Goal: Transaction & Acquisition: Purchase product/service

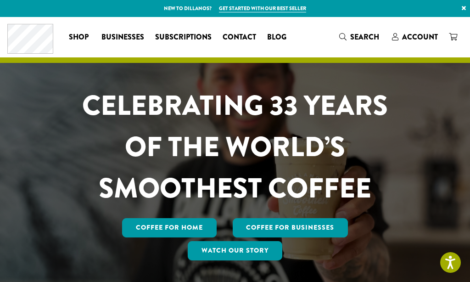
click at [99, 219] on div "CELEBRATING 33 YEARS OF THE WORLD’S SMOOTHEST COFFEE Coffee for Home Coffee For…" at bounding box center [235, 173] width 343 height 177
click at [122, 226] on link "Coffee for Home" at bounding box center [169, 227] width 95 height 19
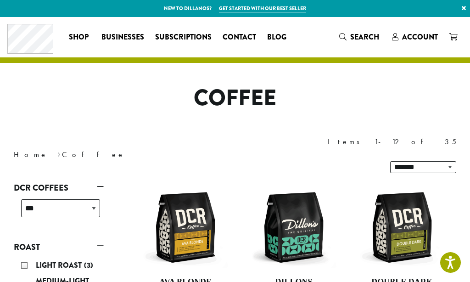
click at [48, 260] on span "Light Roast" at bounding box center [60, 265] width 48 height 11
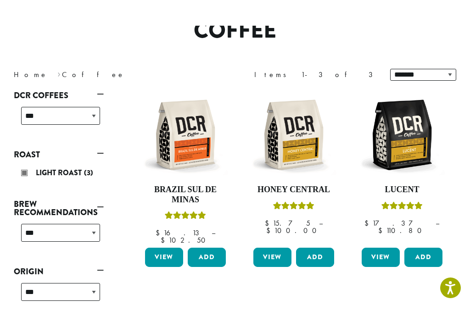
scroll to position [94, 0]
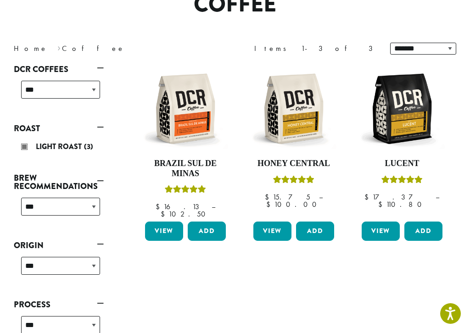
click at [410, 125] on img at bounding box center [401, 108] width 85 height 85
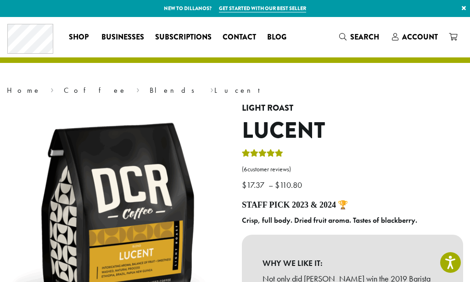
click at [150, 90] on link "Blends" at bounding box center [175, 90] width 51 height 10
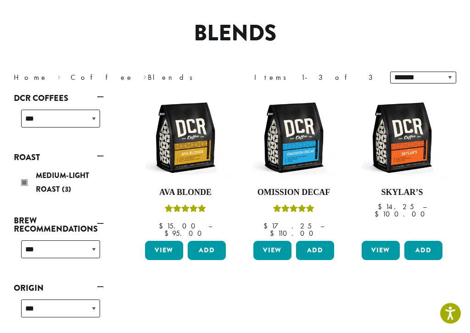
scroll to position [84, 0]
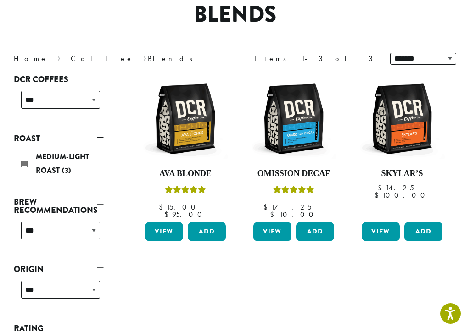
click at [25, 167] on div "Medium-Light Roast (3)" at bounding box center [60, 164] width 79 height 28
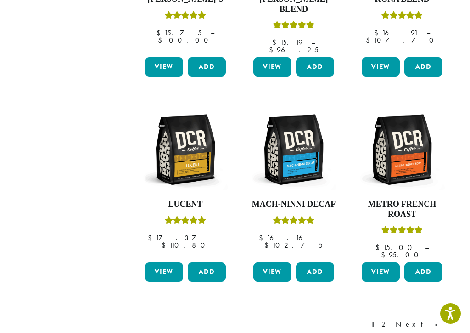
scroll to position [691, 0]
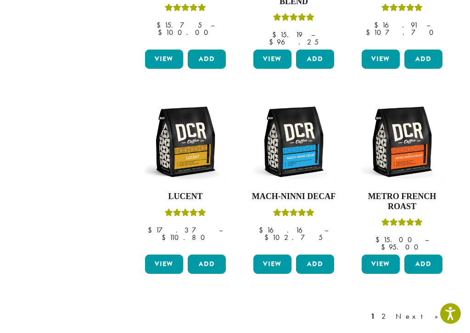
click at [438, 281] on link "Next »" at bounding box center [420, 316] width 53 height 11
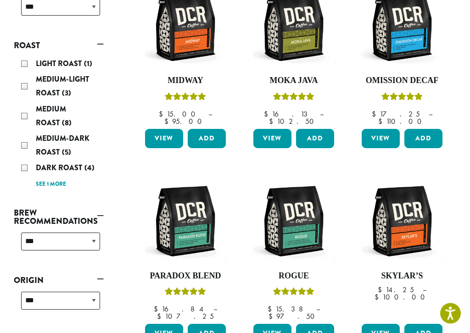
scroll to position [202, 0]
click at [46, 180] on link "See 1 more" at bounding box center [51, 184] width 30 height 9
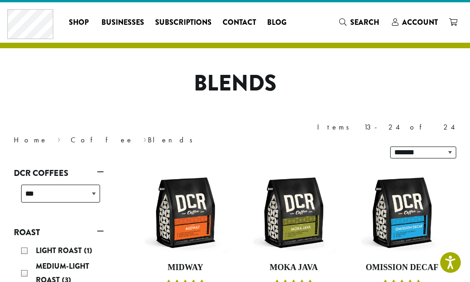
scroll to position [14, 0]
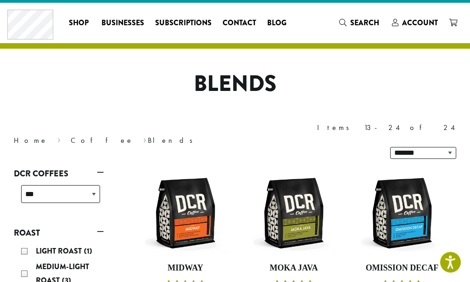
click at [71, 136] on link "Coffee" at bounding box center [102, 141] width 63 height 10
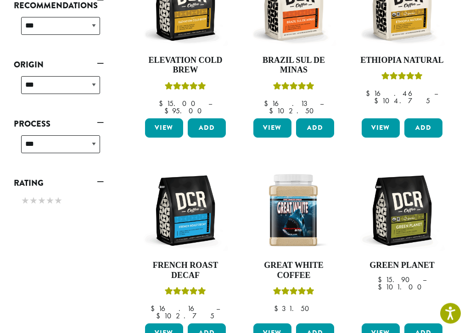
scroll to position [417, 0]
click at [302, 185] on img at bounding box center [293, 210] width 85 height 85
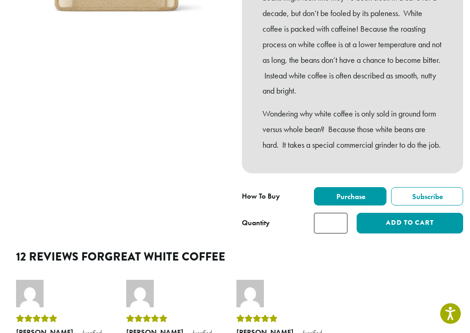
scroll to position [299, 0]
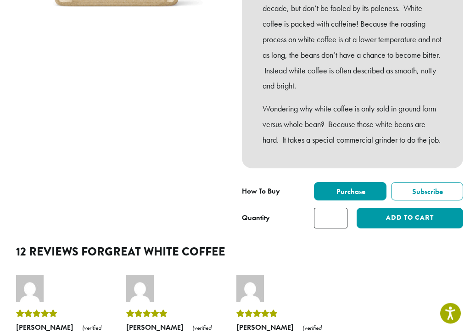
click at [427, 228] on button "Add to cart" at bounding box center [410, 218] width 107 height 21
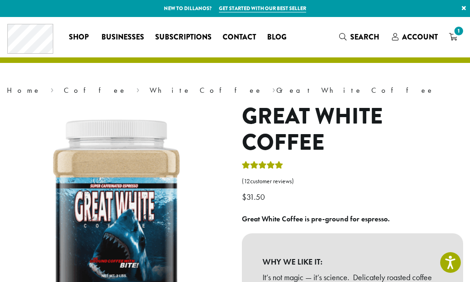
click at [455, 37] on icon "1" at bounding box center [453, 36] width 8 height 7
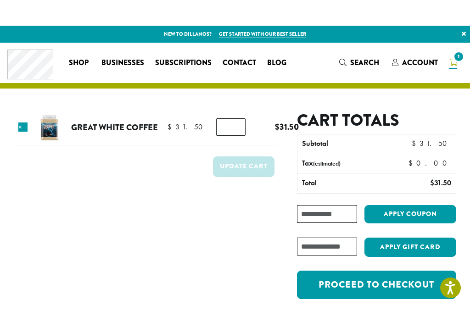
scroll to position [21, 0]
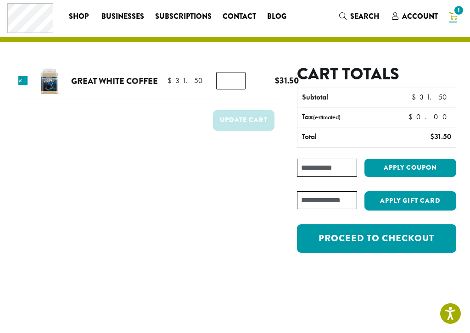
click at [412, 239] on link "Proceed to checkout" at bounding box center [376, 239] width 159 height 28
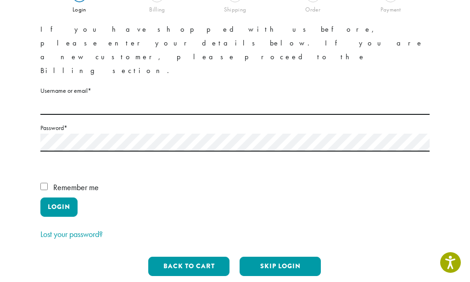
scroll to position [92, 0]
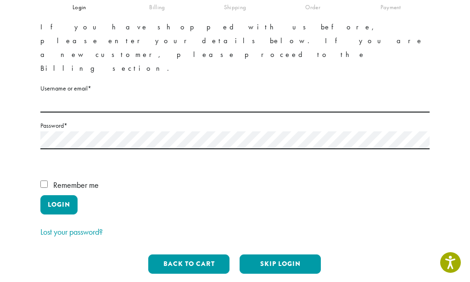
click at [307, 254] on button "Skip Login" at bounding box center [280, 263] width 81 height 19
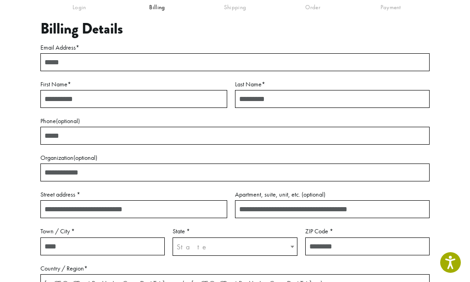
click at [60, 61] on input "Email Address *" at bounding box center [234, 62] width 389 height 18
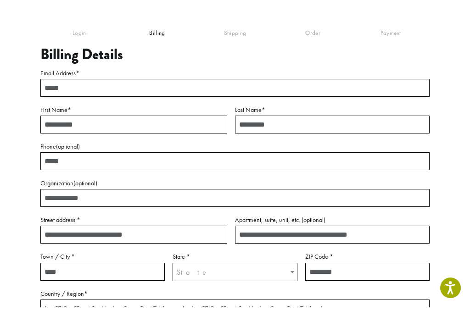
scroll to position [92, 0]
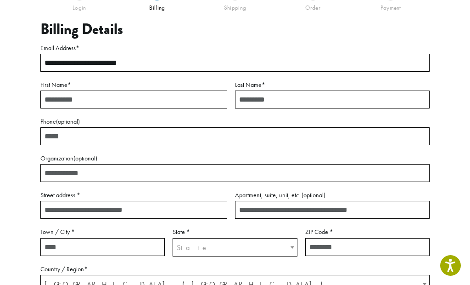
type input "**********"
click at [56, 90] on input "First Name *" at bounding box center [133, 99] width 187 height 18
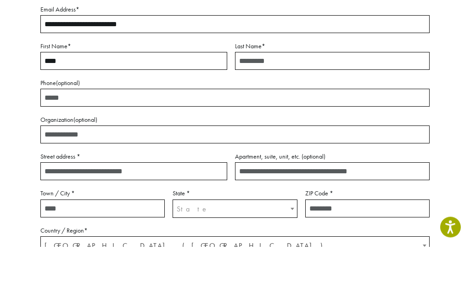
type input "****"
click at [357, 90] on input "Last Name *" at bounding box center [332, 99] width 195 height 18
type input "*********"
click at [48, 127] on input "Phone (optional)" at bounding box center [234, 136] width 389 height 18
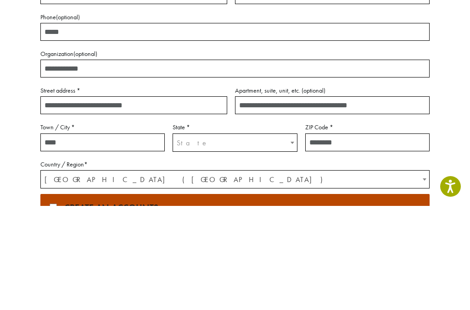
click at [59, 201] on input "Street address *" at bounding box center [133, 210] width 187 height 18
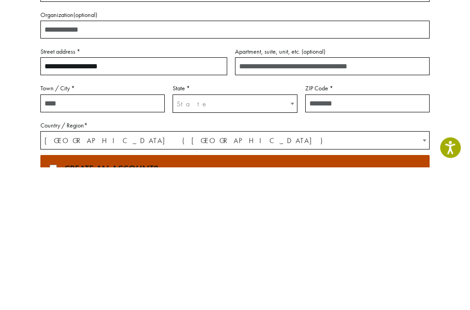
type input "**********"
click at [54, 238] on input "Town / City *" at bounding box center [102, 247] width 124 height 18
type input "**********"
click at [278, 238] on span "State" at bounding box center [235, 247] width 124 height 18
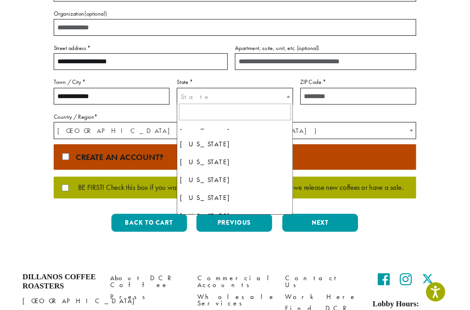
scroll to position [843, 0]
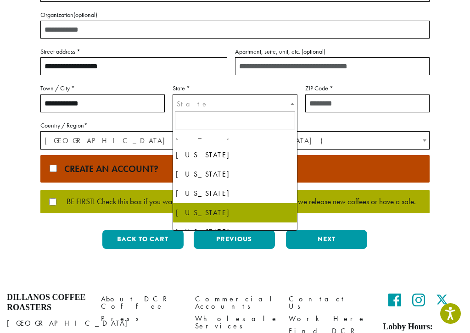
select select "**"
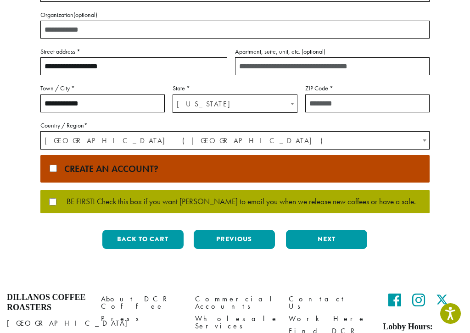
click at [370, 101] on input "ZIP Code *" at bounding box center [367, 104] width 124 height 18
type input "*****"
click at [42, 195] on p "BE FIRST! Check this box if you want Dillanos to email you when we release new …" at bounding box center [234, 202] width 389 height 24
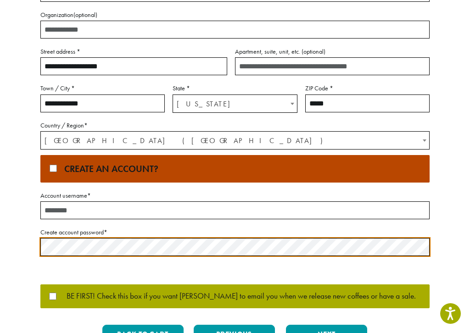
click at [56, 203] on input "Account username *" at bounding box center [234, 211] width 389 height 18
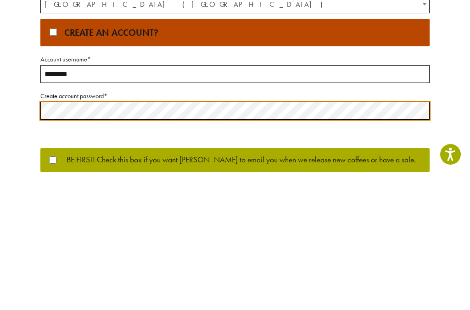
type input "********"
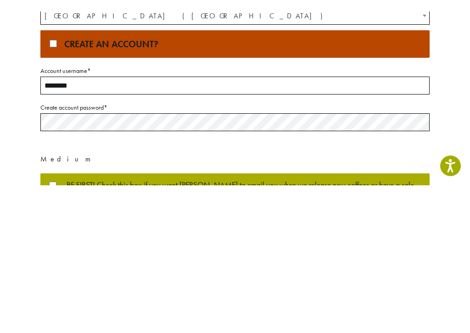
scroll to position [371, 0]
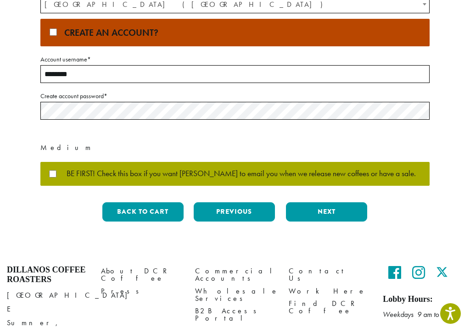
click at [355, 208] on button "Next" at bounding box center [326, 211] width 81 height 19
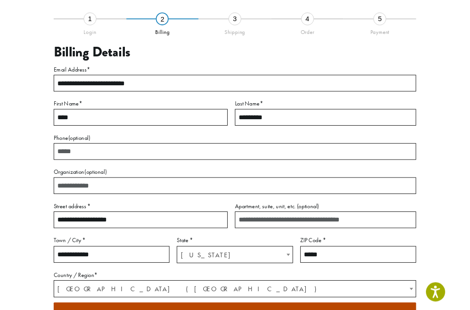
scroll to position [52, 0]
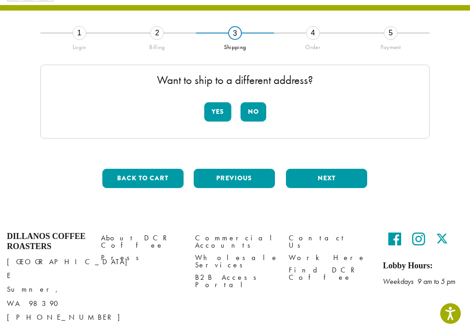
click at [261, 111] on button "No" at bounding box center [254, 111] width 26 height 19
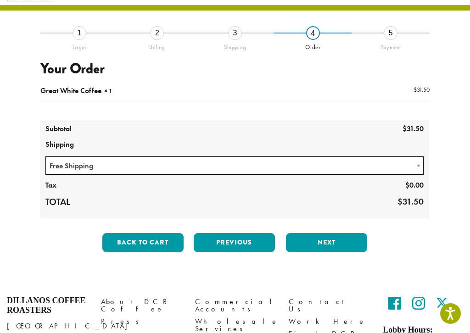
click at [352, 245] on button "Next" at bounding box center [326, 242] width 81 height 19
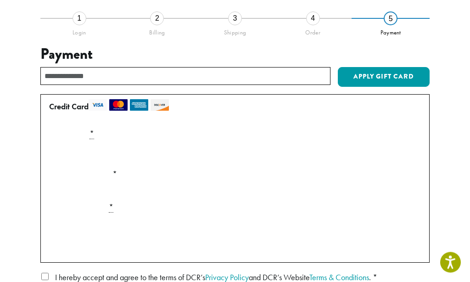
scroll to position [67, 0]
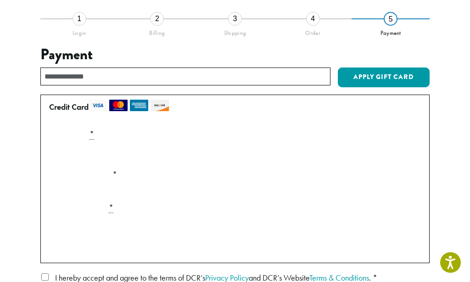
click at [411, 152] on div "Payment Info" at bounding box center [234, 154] width 379 height 26
click at [416, 152] on div "Payment Info" at bounding box center [234, 154] width 379 height 26
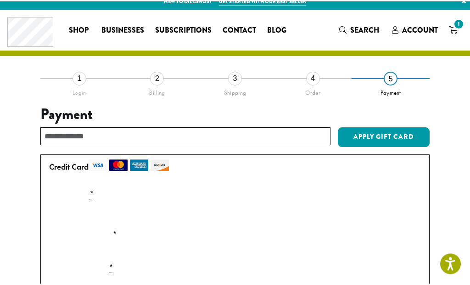
scroll to position [0, 0]
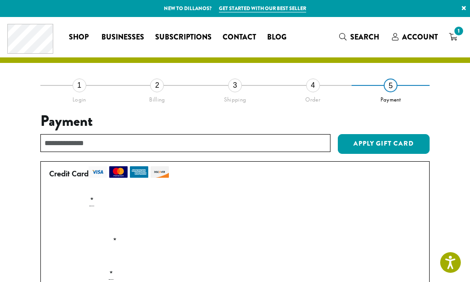
click at [58, 140] on input "text" at bounding box center [185, 143] width 290 height 18
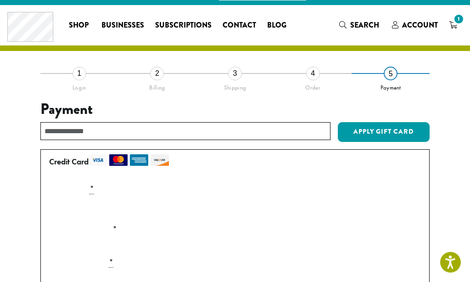
scroll to position [12, 0]
click at [427, 26] on span "Account" at bounding box center [420, 25] width 36 height 11
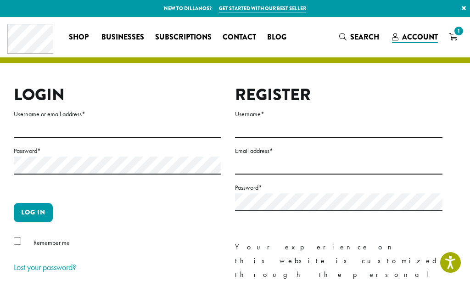
click at [246, 35] on span "Contact" at bounding box center [240, 37] width 34 height 11
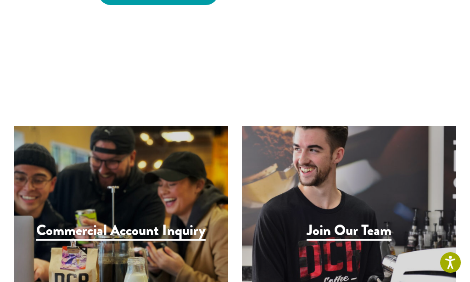
scroll to position [831, 0]
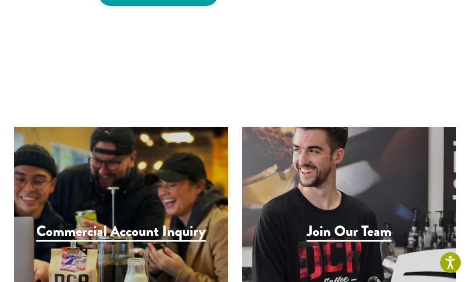
click at [375, 223] on h3 "Join Our Team" at bounding box center [349, 232] width 85 height 19
